Goal: Task Accomplishment & Management: Complete application form

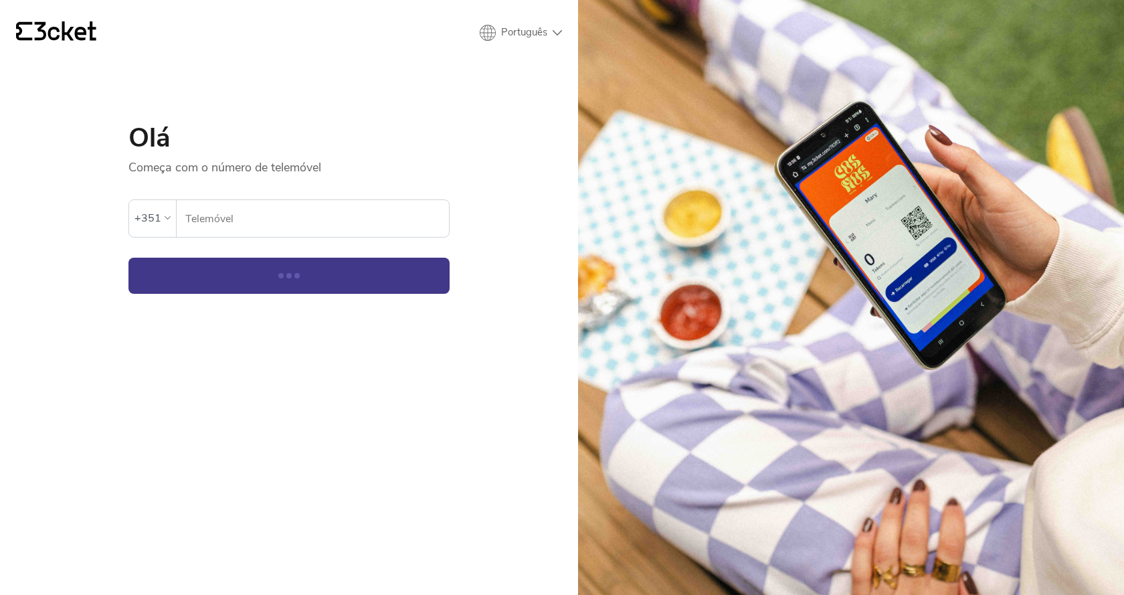
click at [274, 209] on input "Telemóvel" at bounding box center [317, 218] width 264 height 37
type input "919205334"
click at [264, 270] on button "Continuar" at bounding box center [288, 275] width 321 height 36
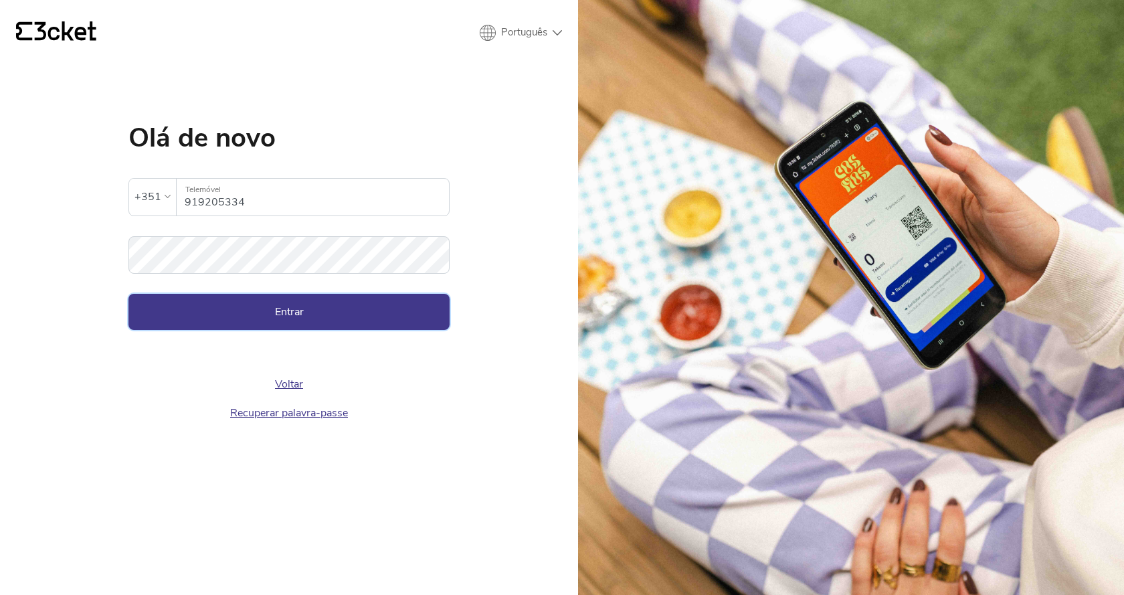
click at [290, 312] on button "Entrar" at bounding box center [288, 312] width 321 height 36
